Goal: Complete application form: Complete application form

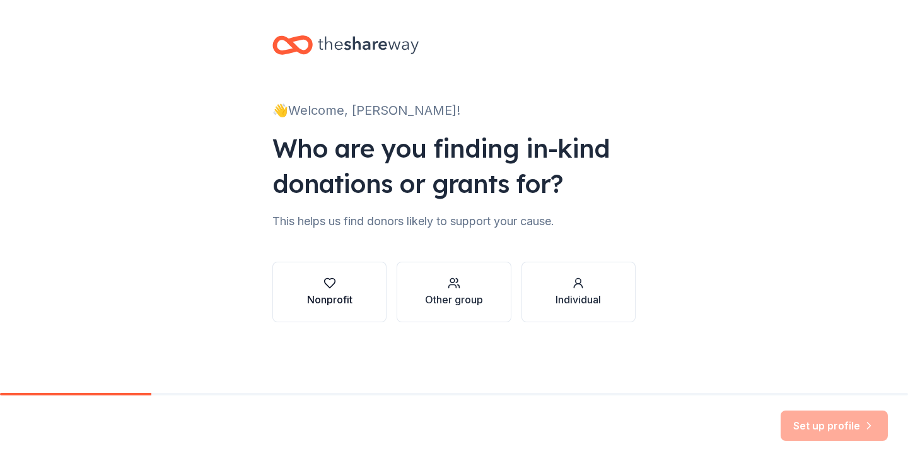
click at [331, 283] on icon "button" at bounding box center [330, 283] width 13 height 13
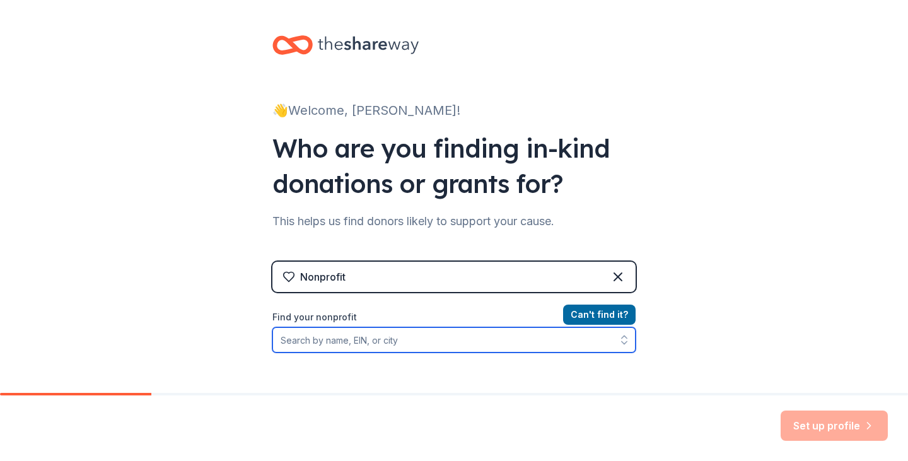
click at [310, 338] on input "Find your nonprofit" at bounding box center [453, 339] width 363 height 25
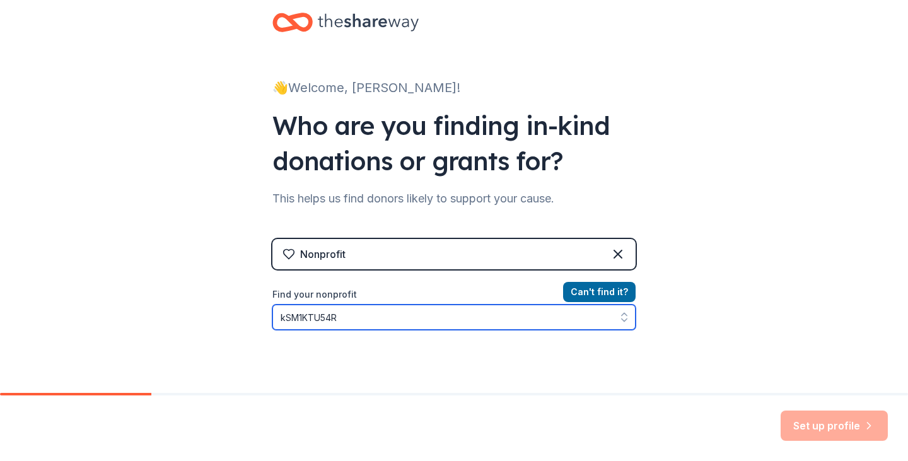
click at [358, 325] on input "kSM1KTU54R" at bounding box center [453, 317] width 363 height 25
type input "kS"
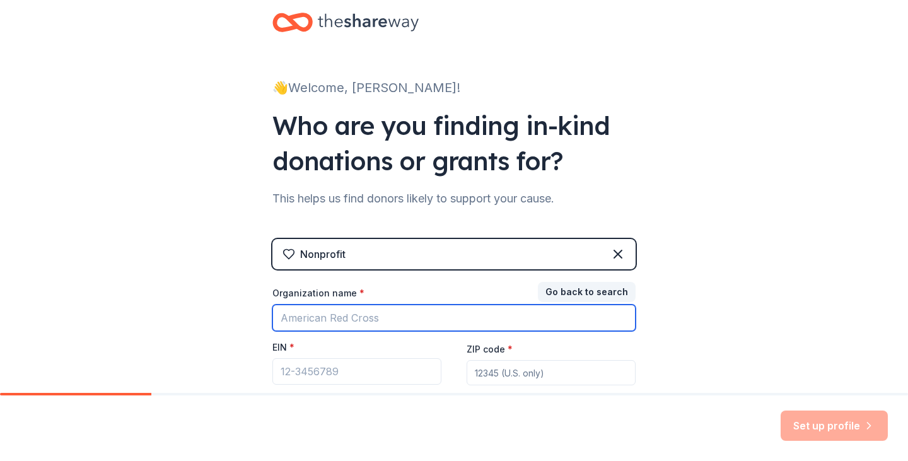
click at [342, 317] on input "Organization name *" at bounding box center [453, 318] width 363 height 26
type input "[GEOGRAPHIC_DATA]"
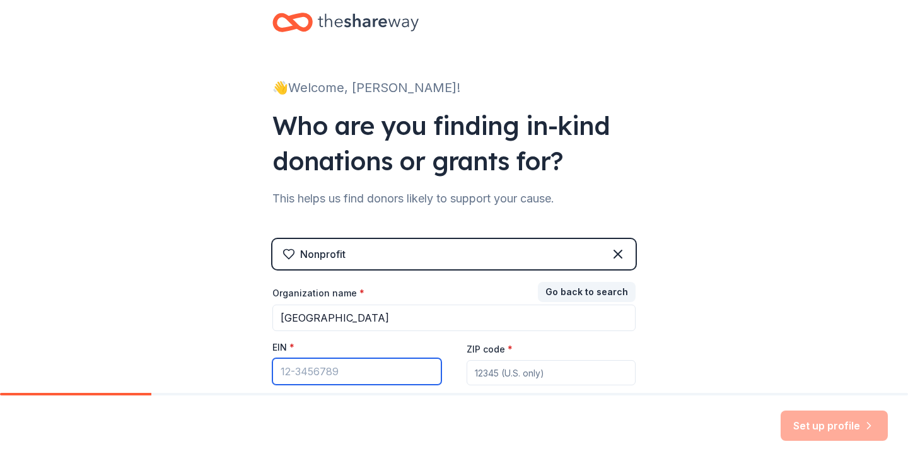
click at [320, 377] on input "EIN *" at bounding box center [356, 371] width 169 height 26
type input "[US_EMPLOYER_IDENTIFICATION_NUMBER]"
click at [515, 373] on input "ZIP code *" at bounding box center [551, 372] width 169 height 25
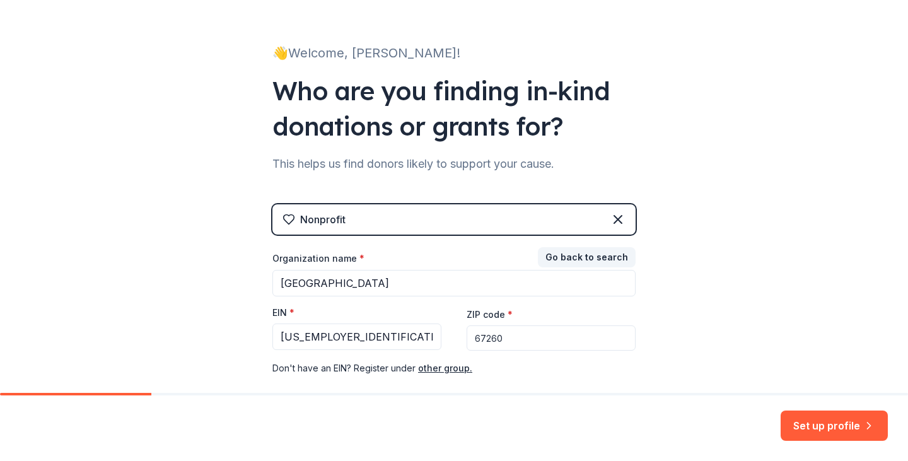
scroll to position [126, 0]
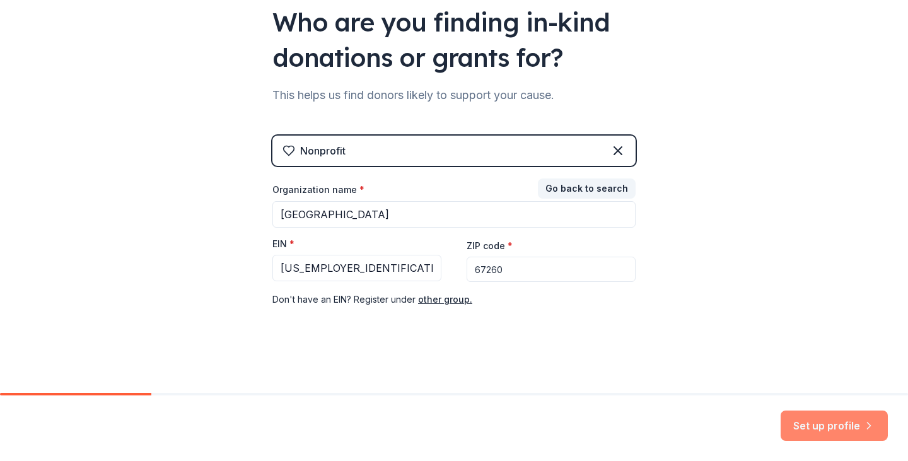
type input "67260"
click at [830, 426] on button "Set up profile" at bounding box center [834, 426] width 107 height 30
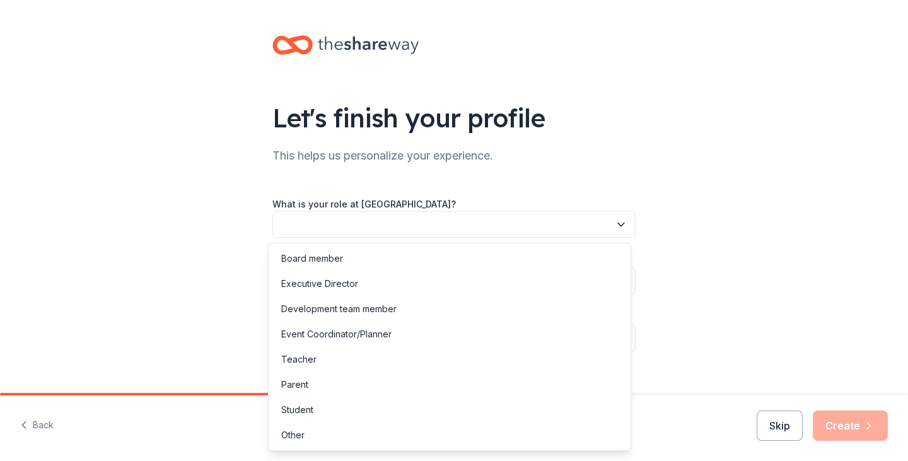
click at [626, 223] on button "button" at bounding box center [453, 224] width 363 height 26
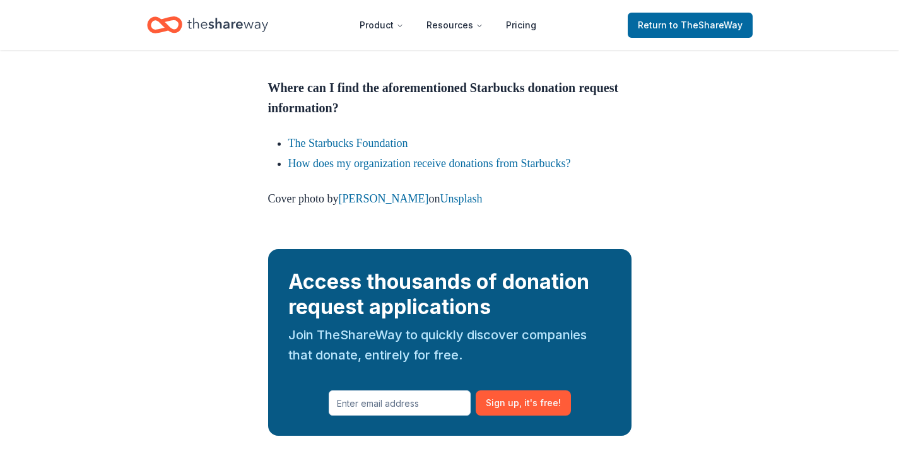
scroll to position [1755, 0]
